Goal: Information Seeking & Learning: Understand process/instructions

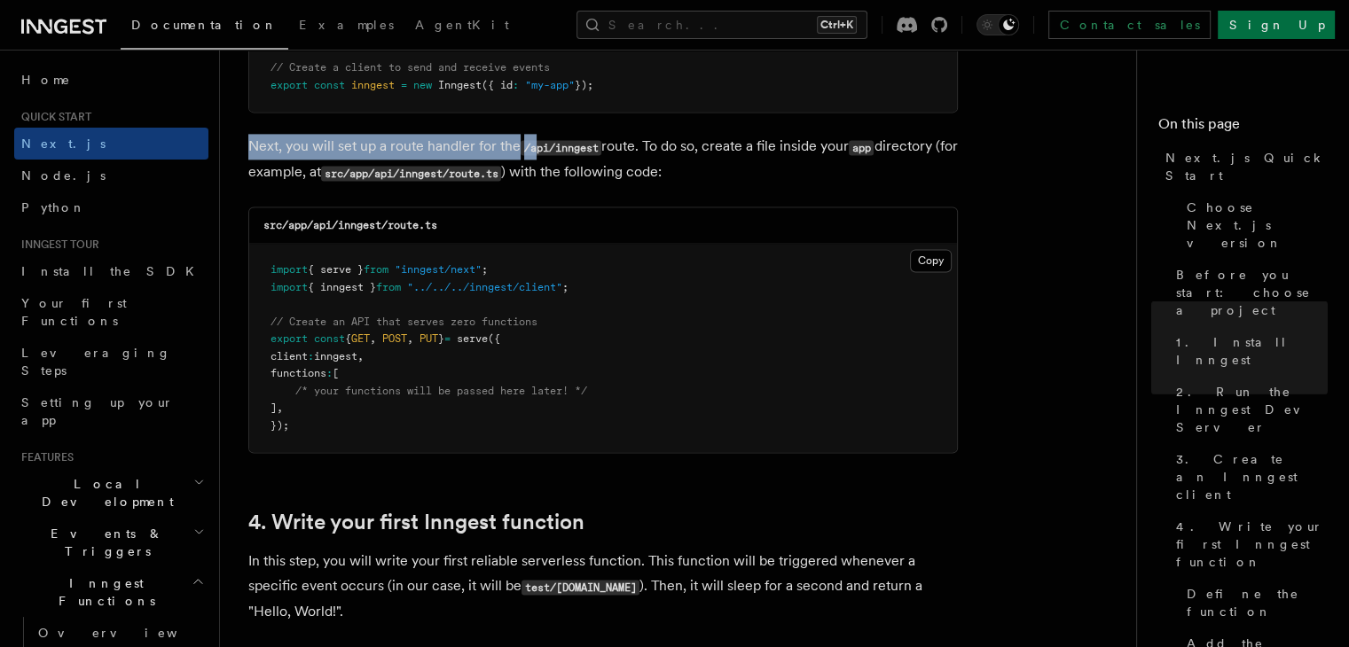
scroll to position [2395, 0]
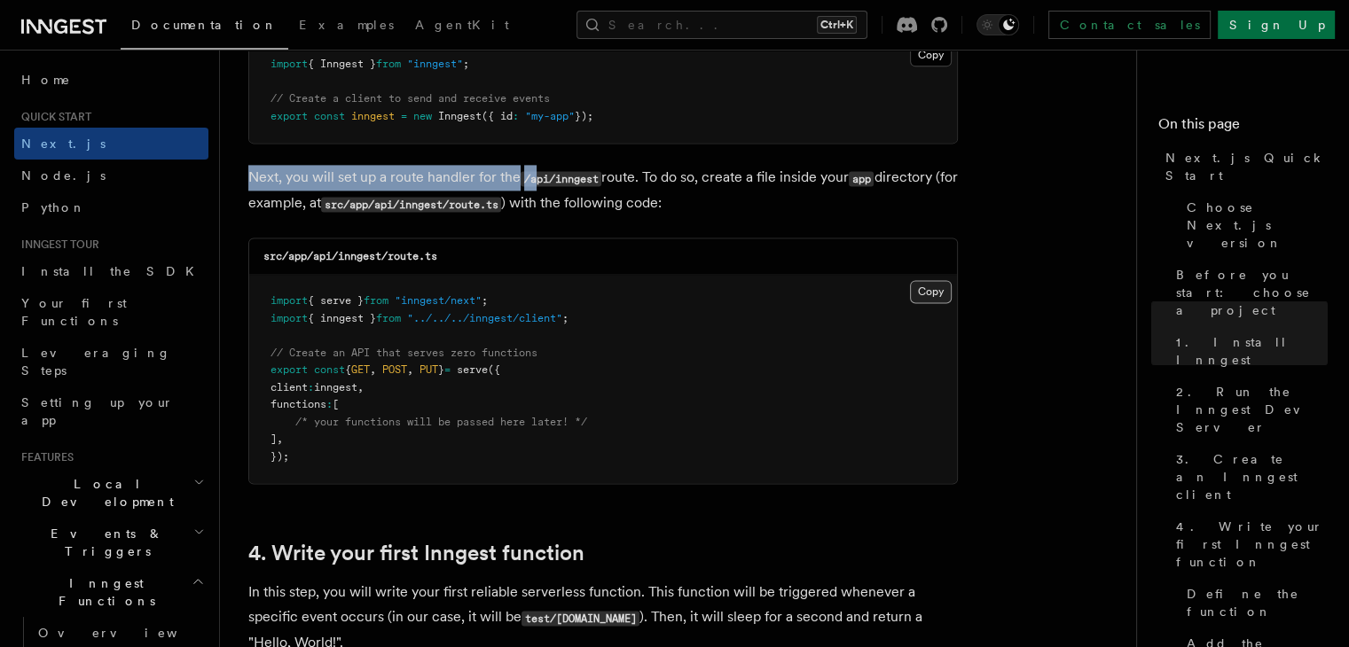
click at [914, 295] on button "Copy Copied" at bounding box center [931, 291] width 42 height 23
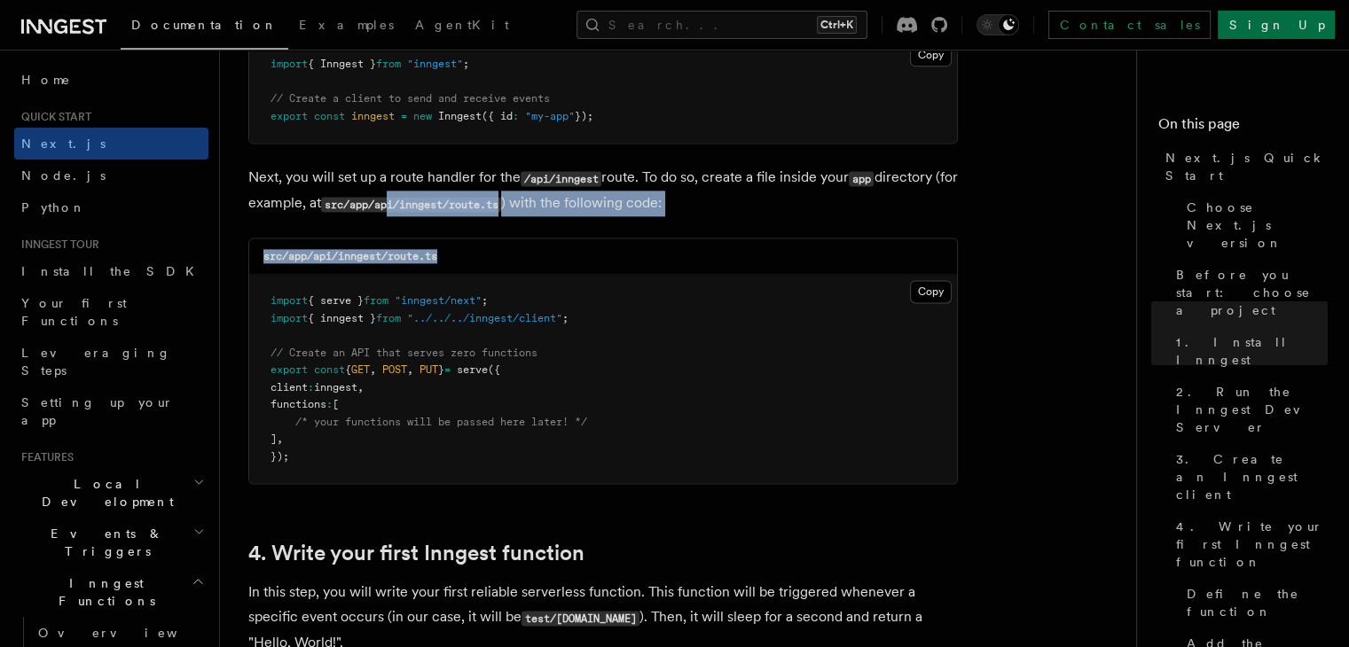
drag, startPoint x: 417, startPoint y: 208, endPoint x: 678, endPoint y: 222, distance: 261.1
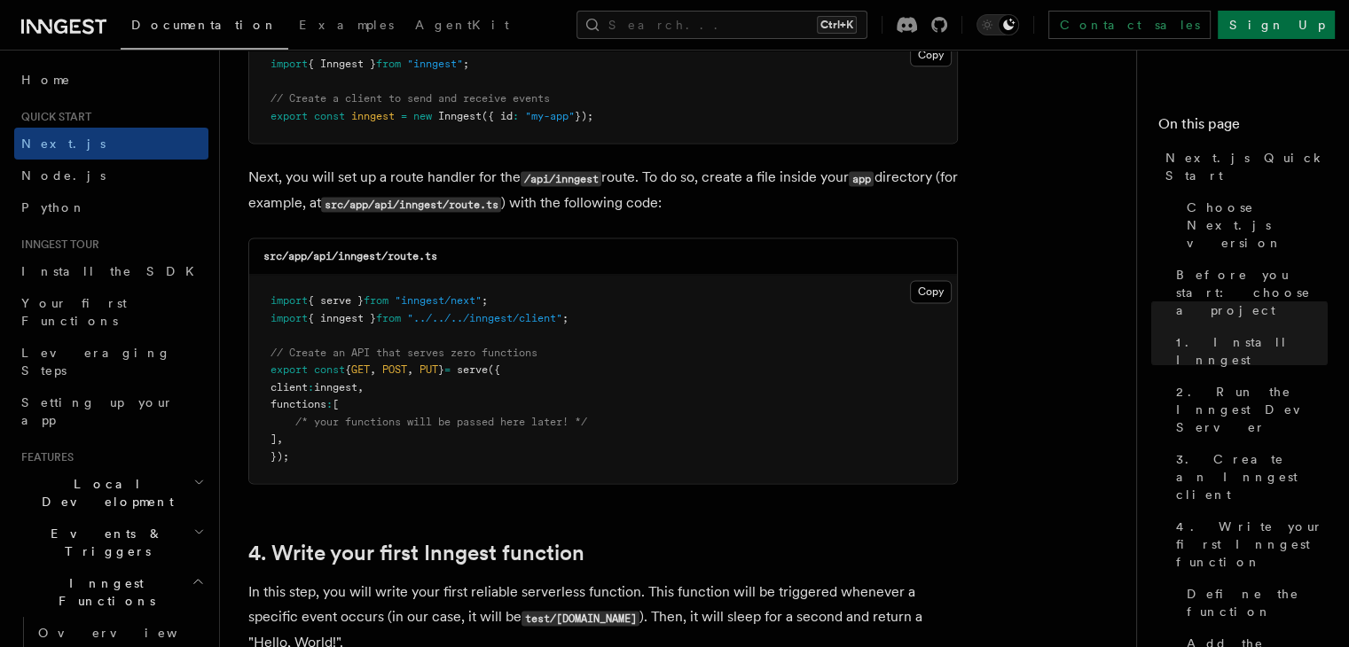
click at [808, 185] on p "Next, you will set up a route handler for the /api/inngest route. To do so, cre…" at bounding box center [603, 190] width 710 height 51
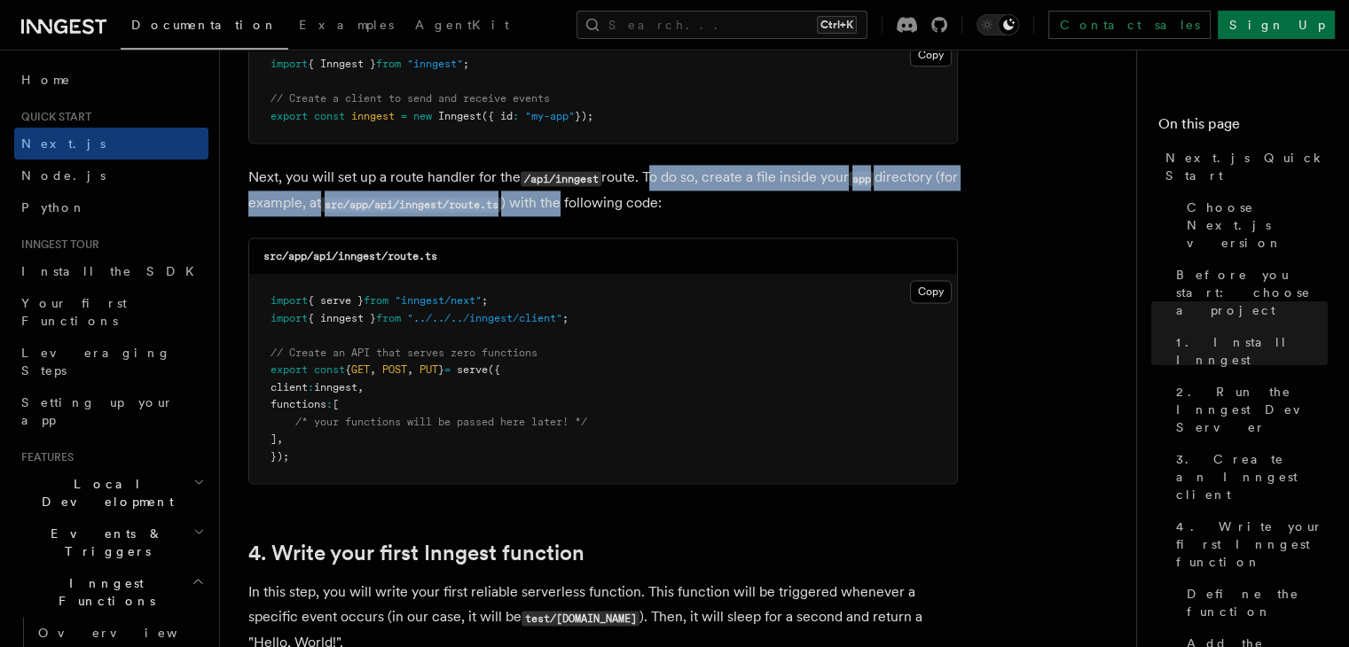
drag, startPoint x: 648, startPoint y: 175, endPoint x: 804, endPoint y: 181, distance: 156.2
click at [635, 196] on p "Next, you will set up a route handler for the /api/inngest route. To do so, cre…" at bounding box center [603, 190] width 710 height 51
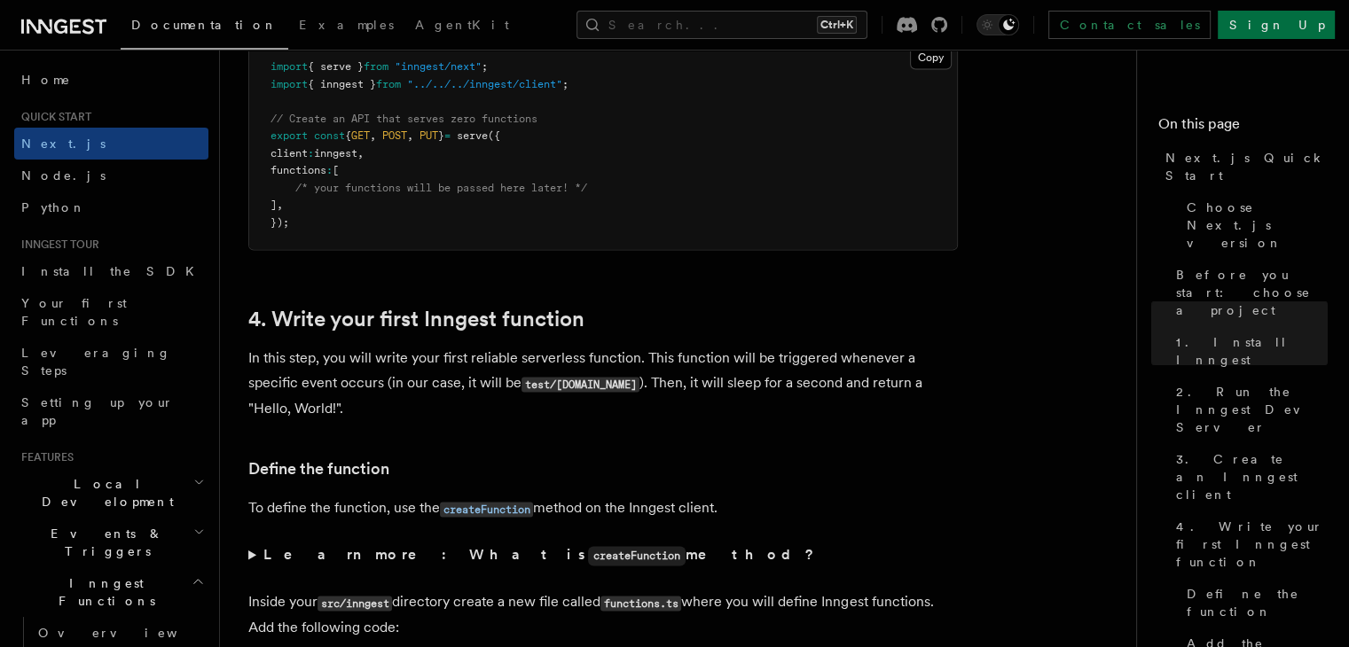
scroll to position [2749, 0]
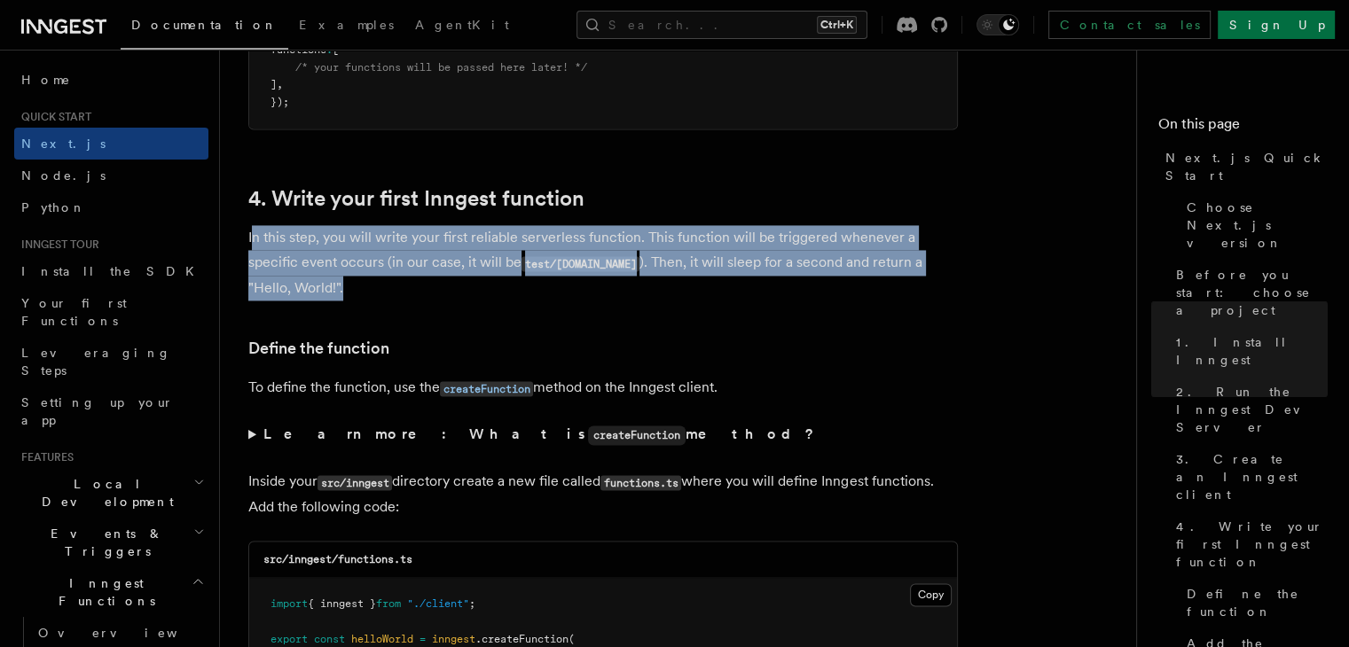
drag, startPoint x: 251, startPoint y: 242, endPoint x: 745, endPoint y: 280, distance: 495.5
click at [745, 280] on p "In this step, you will write your first reliable serverless function. This func…" at bounding box center [603, 262] width 710 height 75
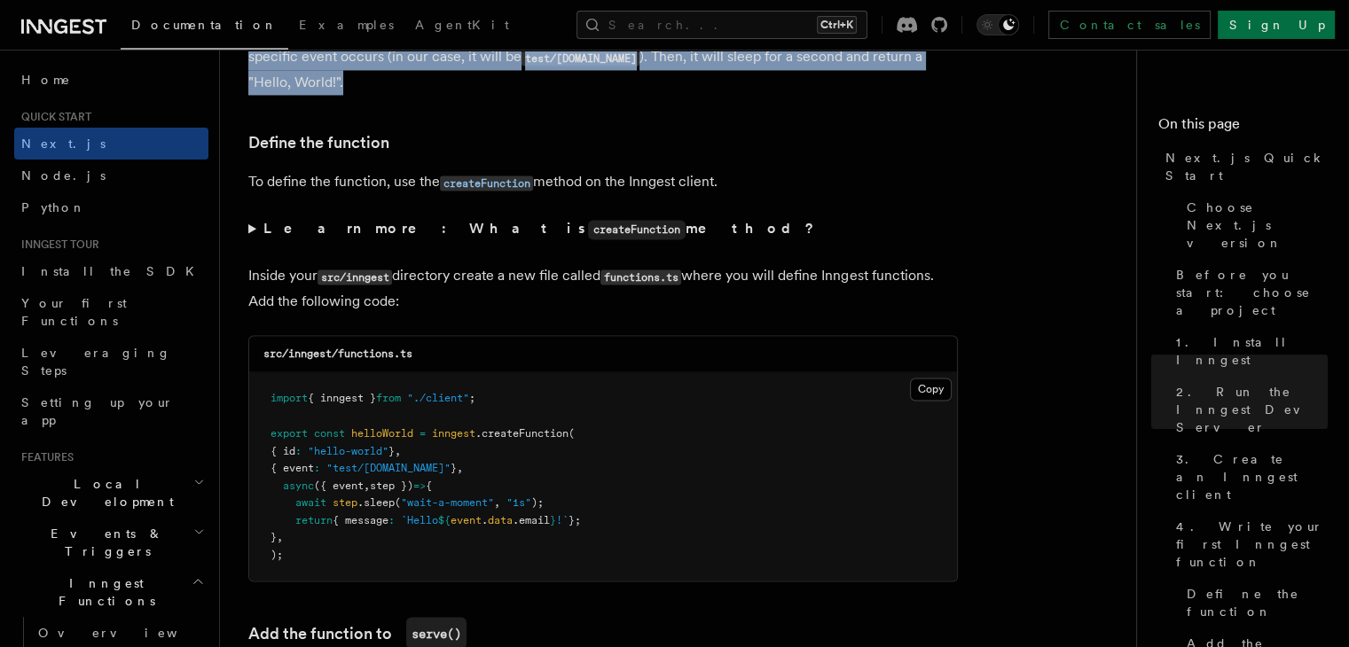
scroll to position [2927, 0]
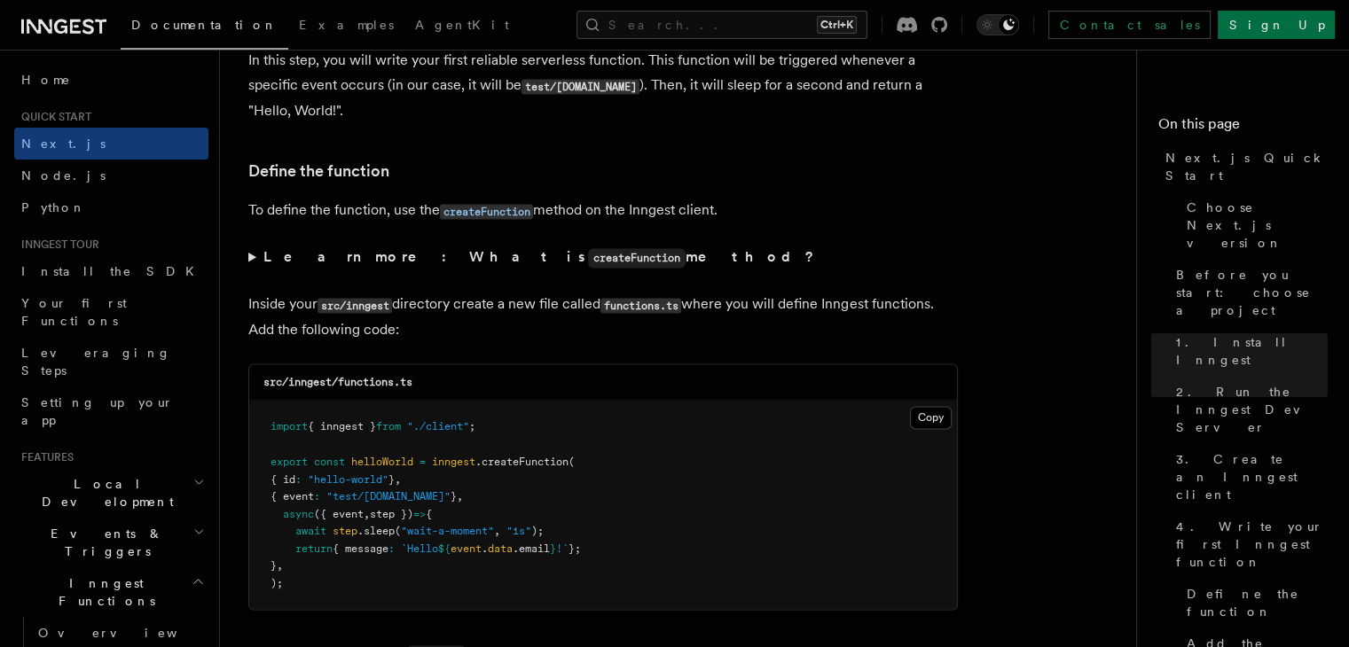
click at [248, 263] on summary "Learn more: What is createFunction method?" at bounding box center [603, 258] width 710 height 26
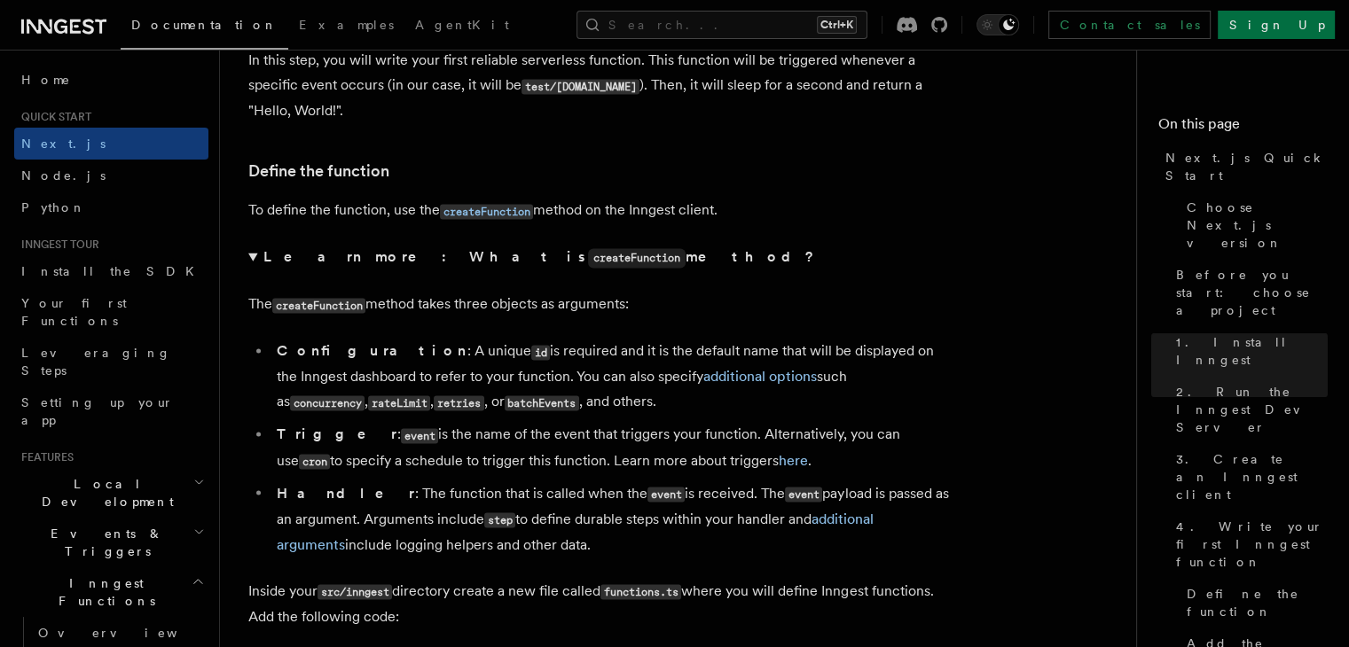
drag, startPoint x: 248, startPoint y: 257, endPoint x: 617, endPoint y: 269, distance: 369.1
click at [249, 257] on summary "Learn more: What is createFunction method?" at bounding box center [603, 258] width 710 height 26
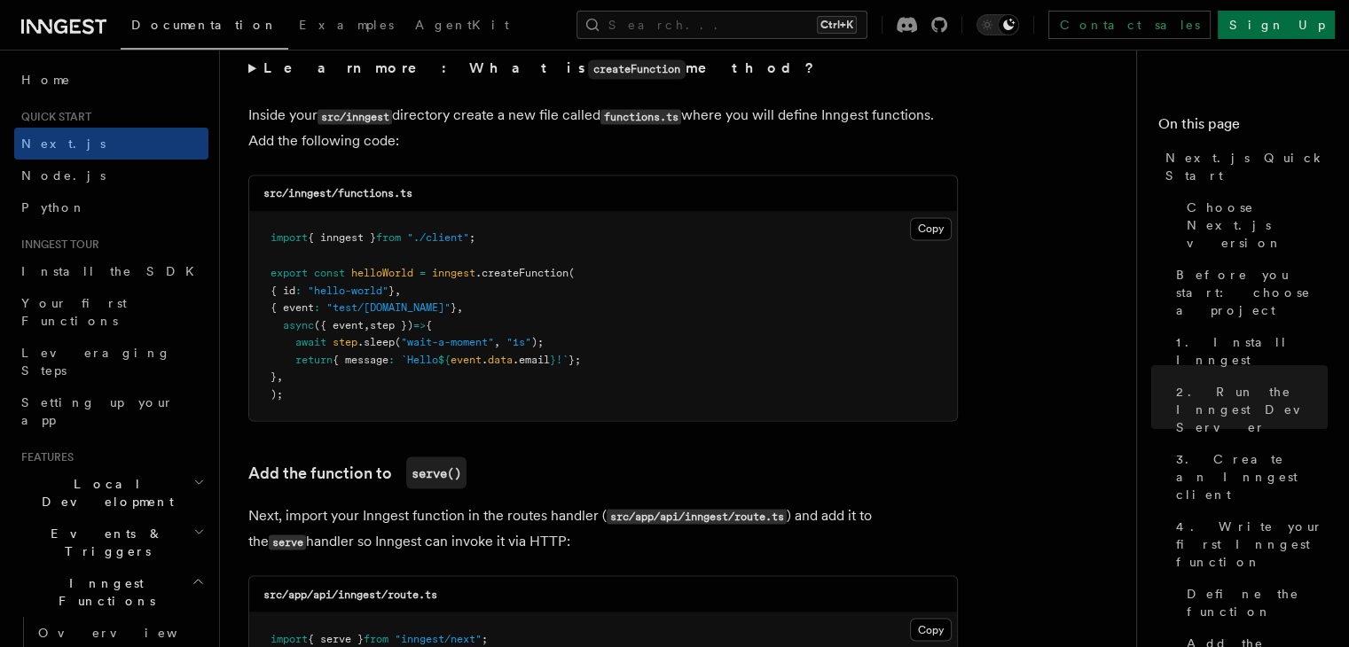
scroll to position [3193, 0]
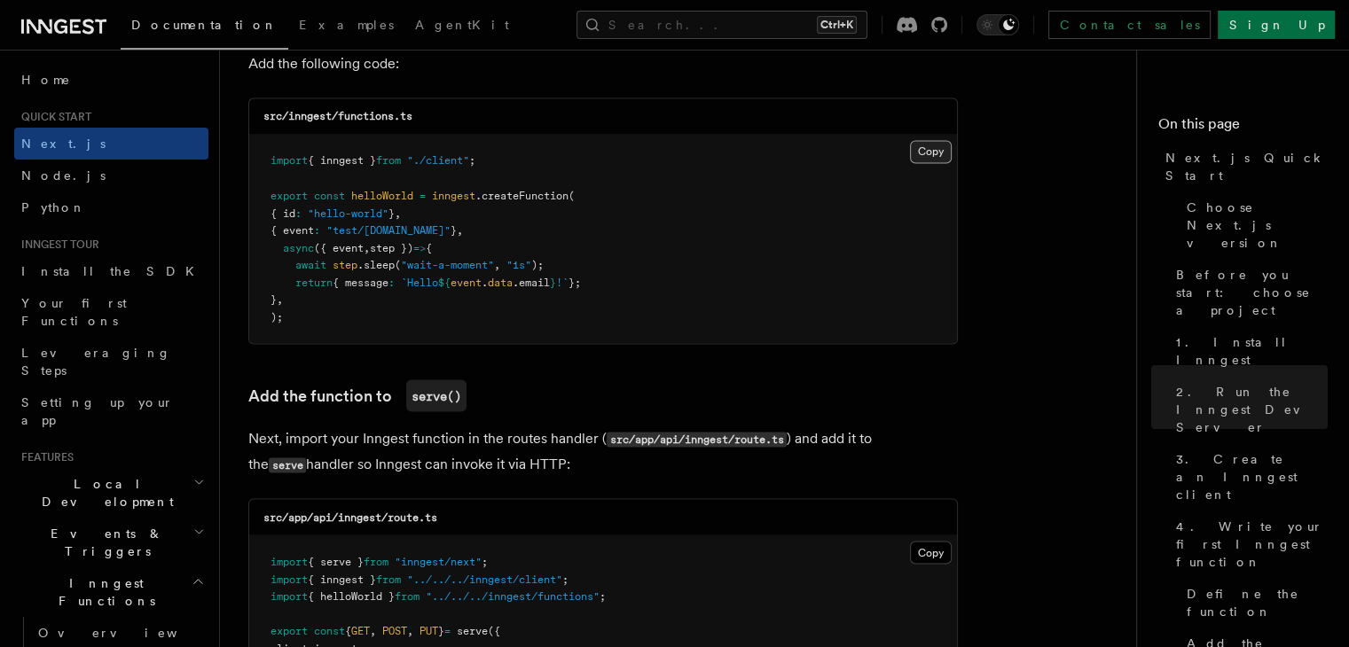
click at [929, 152] on button "Copy Copied" at bounding box center [931, 151] width 42 height 23
drag, startPoint x: 621, startPoint y: 297, endPoint x: 688, endPoint y: 294, distance: 67.5
click at [688, 294] on pre "import { inngest } from "./client" ; export const helloWorld = inngest .createF…" at bounding box center [603, 239] width 708 height 208
click at [643, 298] on pre "import { inngest } from "./client" ; export const helloWorld = inngest .createF…" at bounding box center [603, 239] width 708 height 208
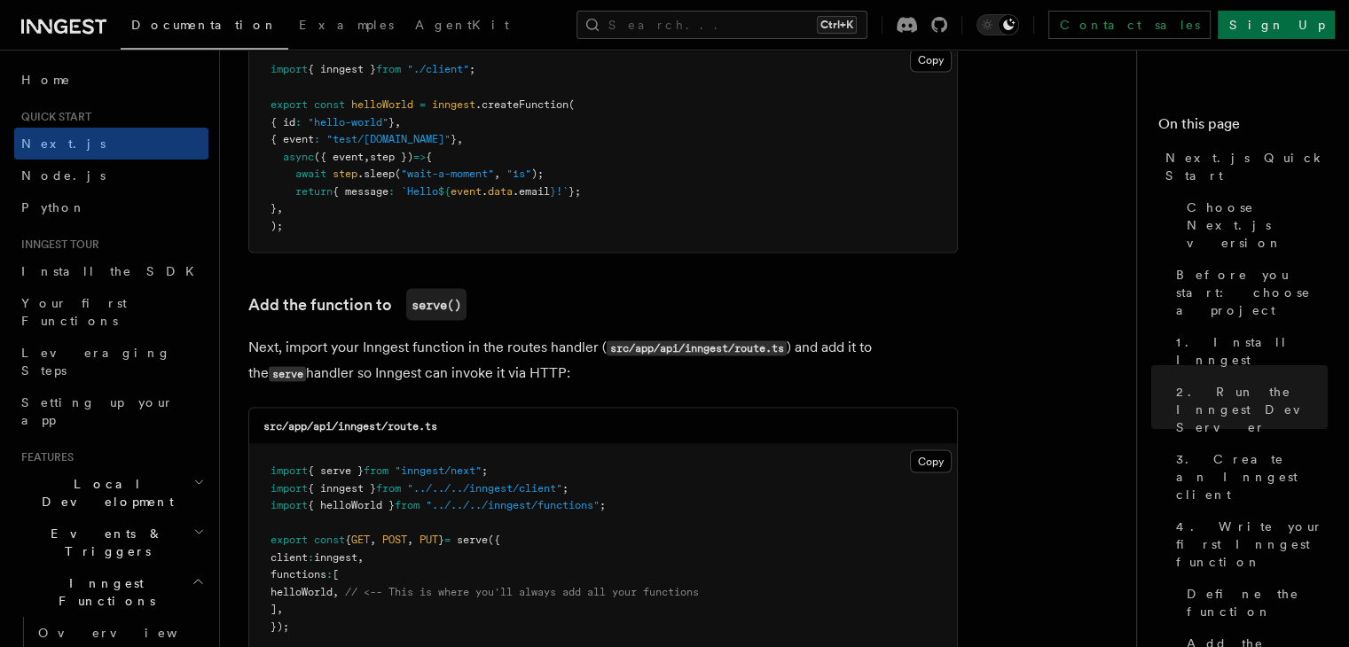
scroll to position [3370, 0]
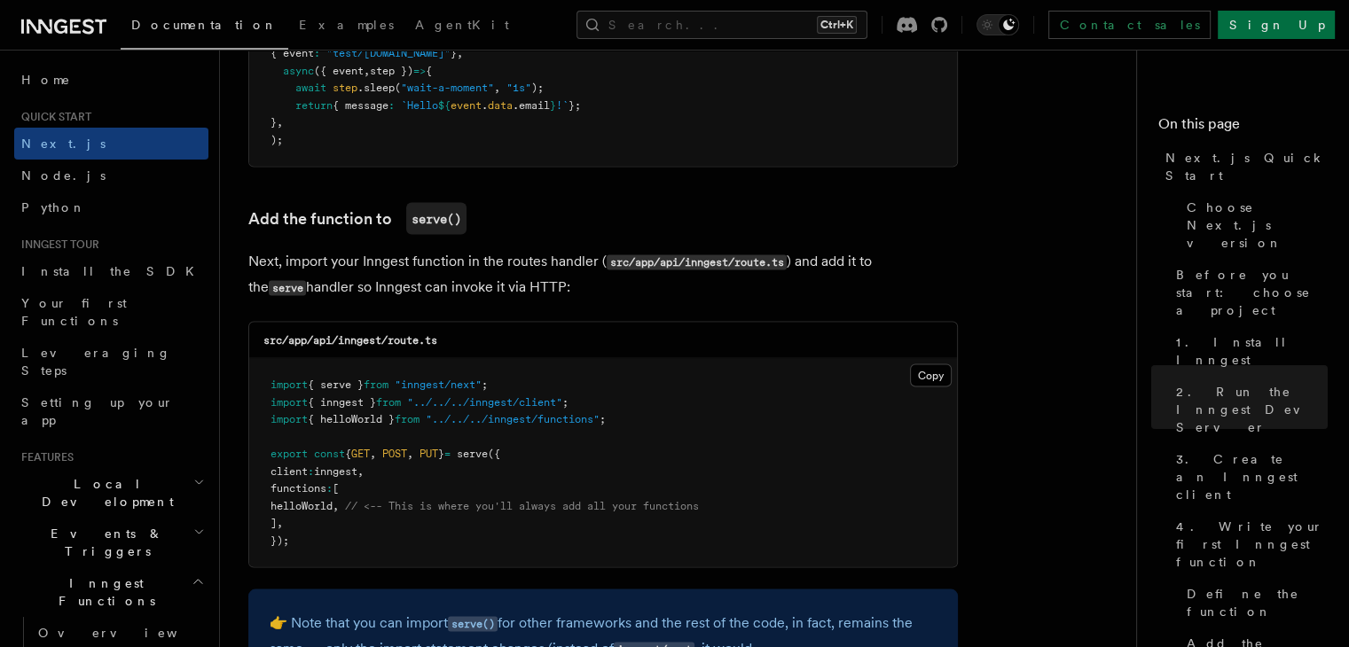
drag, startPoint x: 248, startPoint y: 264, endPoint x: 524, endPoint y: 287, distance: 276.8
click at [524, 287] on p "Next, import your Inngest function in the routes handler ( src/app/api/inngest/…" at bounding box center [603, 273] width 710 height 51
click at [933, 380] on button "Copy Copied" at bounding box center [931, 375] width 42 height 23
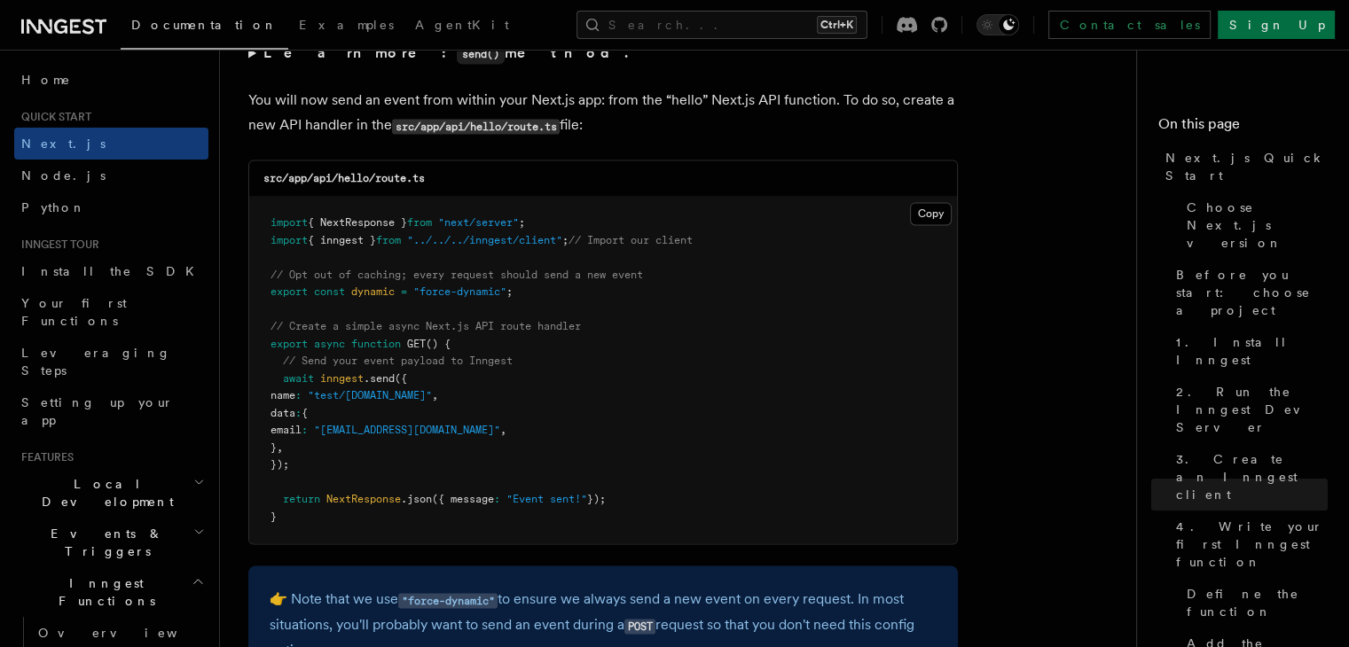
scroll to position [9312, 0]
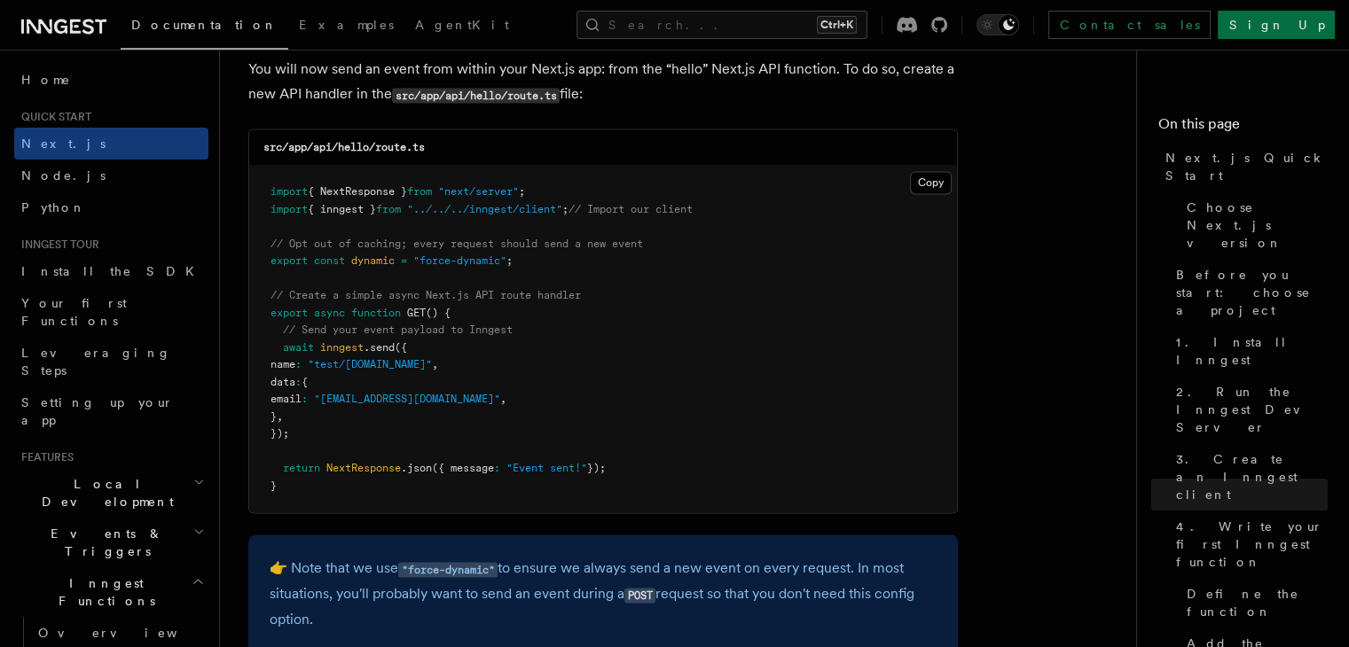
click at [325, 426] on pre "import { NextResponse } from "next/server" ; import { inngest } from "../../../…" at bounding box center [603, 339] width 708 height 347
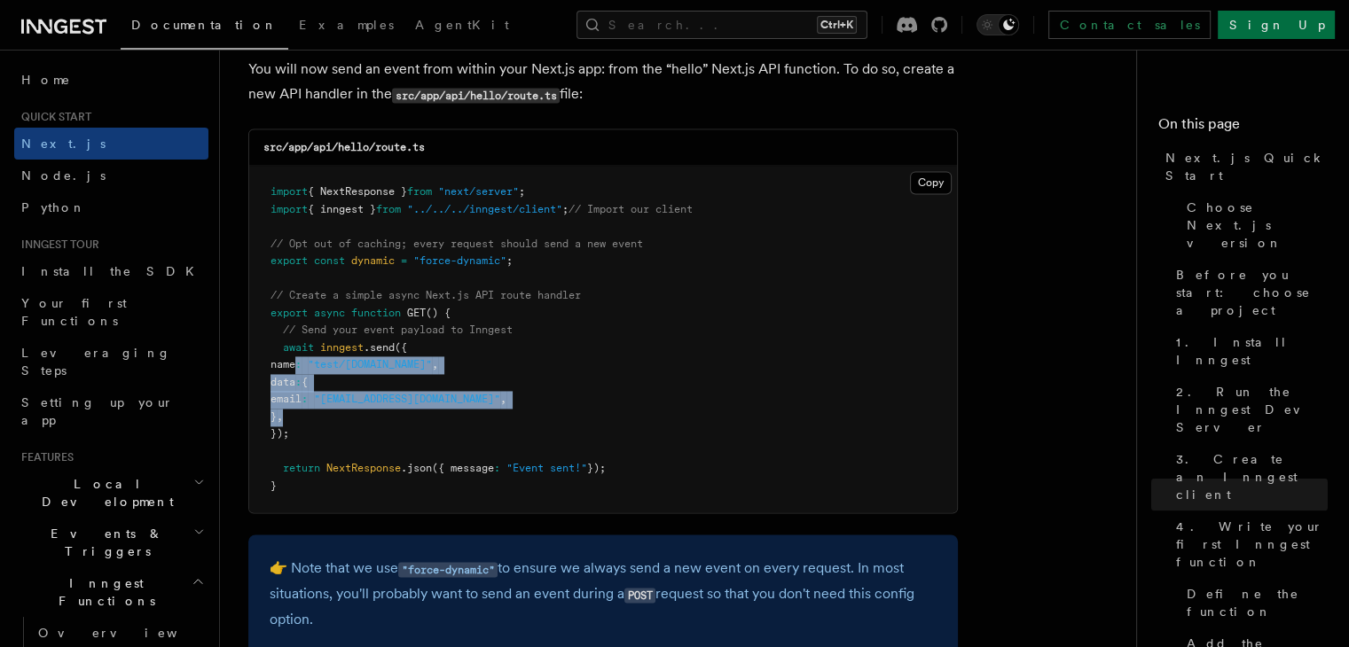
drag, startPoint x: 297, startPoint y: 370, endPoint x: 320, endPoint y: 420, distance: 54.8
click at [320, 420] on pre "import { NextResponse } from "next/server" ; import { inngest } from "../../../…" at bounding box center [603, 339] width 708 height 347
copy code "name : "test/[DOMAIN_NAME]" , data : { email : "[EMAIL_ADDRESS][DOMAIN_NAME]" ,…"
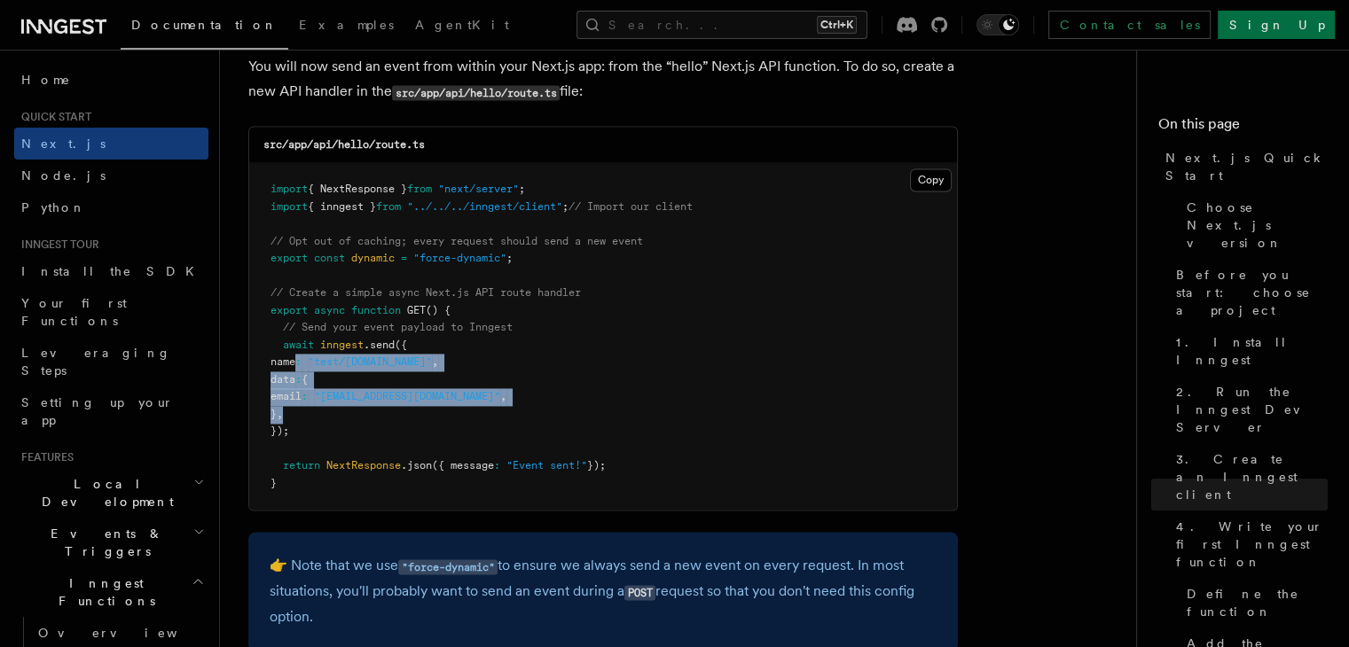
scroll to position [9268, 0]
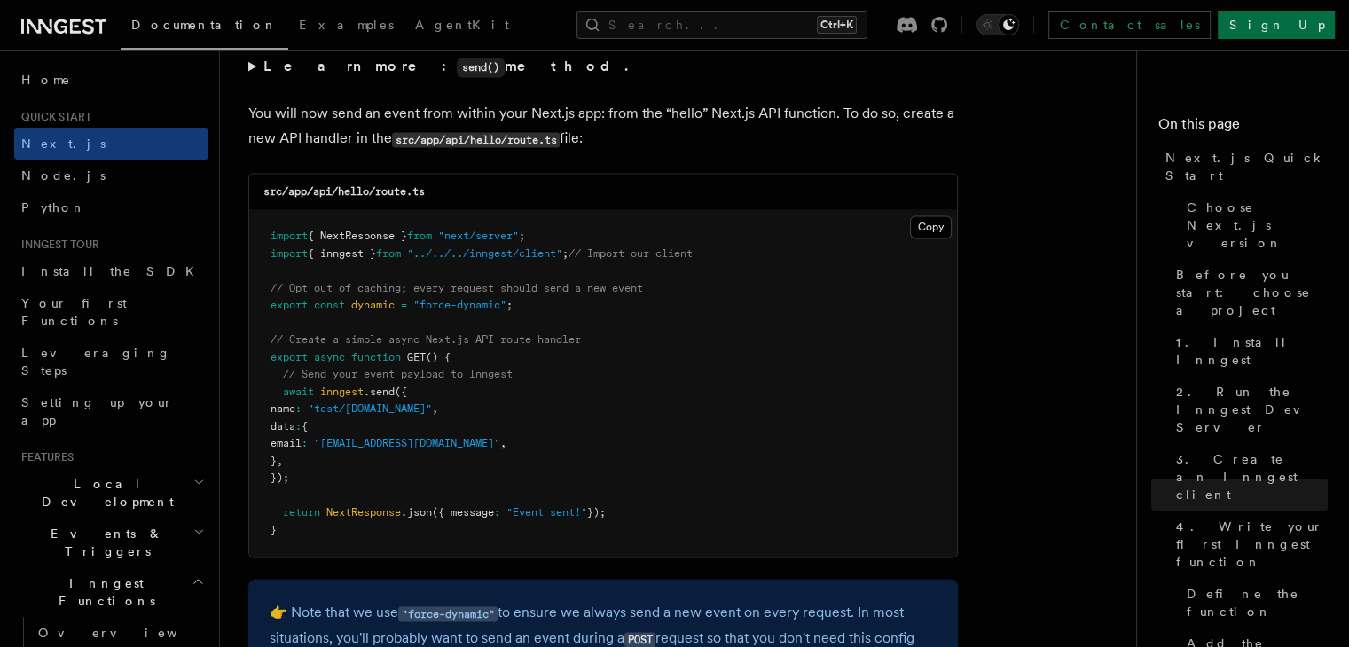
click at [386, 339] on pre "import { NextResponse } from "next/server" ; import { inngest } from "../../../…" at bounding box center [603, 383] width 708 height 347
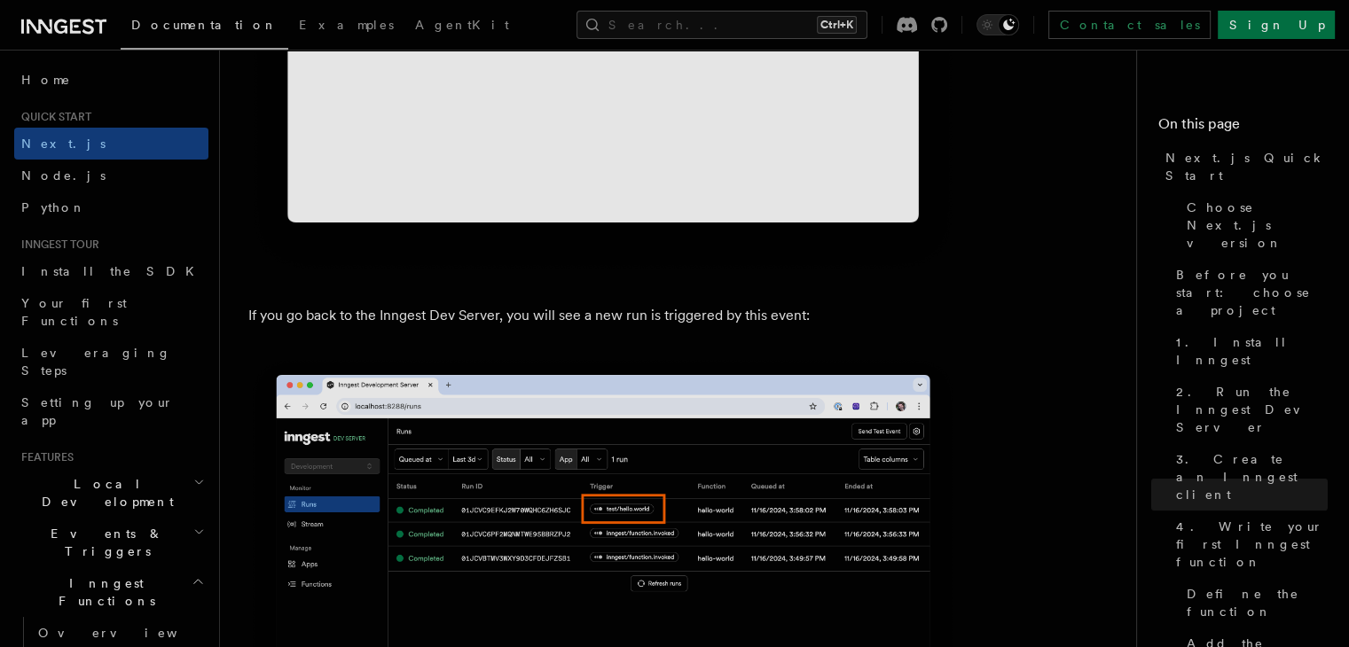
scroll to position [10598, 0]
